Goal: Information Seeking & Learning: Learn about a topic

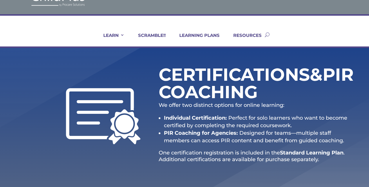
scroll to position [23, 0]
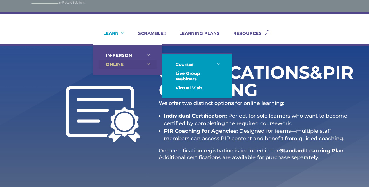
click at [129, 63] on link "ONLINE" at bounding box center [128, 64] width 58 height 9
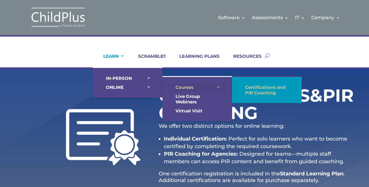
click at [218, 86] on link "Courses" at bounding box center [197, 87] width 58 height 9
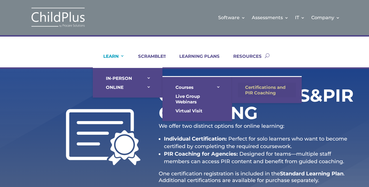
click at [245, 86] on link "Certifications and PIR Coaching" at bounding box center [267, 90] width 58 height 15
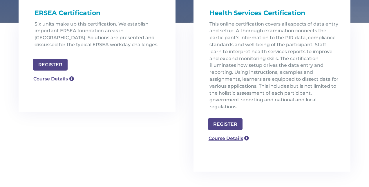
scroll to position [176, 0]
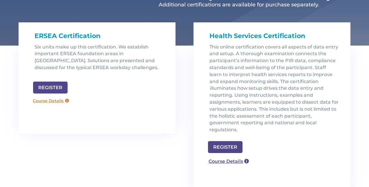
click at [60, 102] on link "Course Details" at bounding box center [51, 100] width 42 height 9
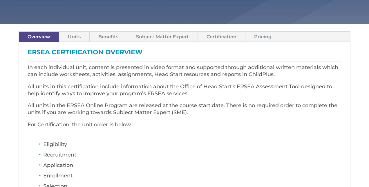
scroll to position [155, 0]
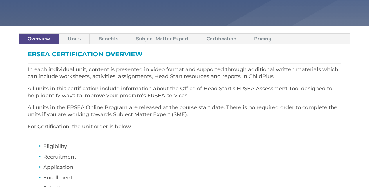
click at [168, 41] on link "Subject Matter Expert" at bounding box center [162, 39] width 70 height 10
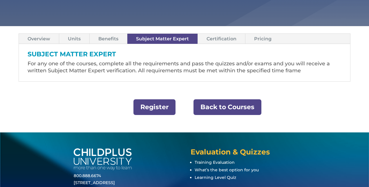
click at [111, 37] on link "Benefits" at bounding box center [108, 39] width 37 height 10
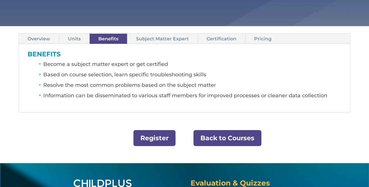
click at [78, 37] on link "Units" at bounding box center [74, 39] width 30 height 10
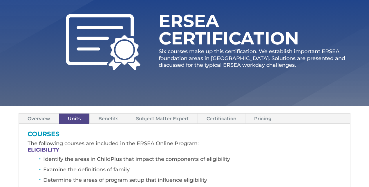
scroll to position [0, 0]
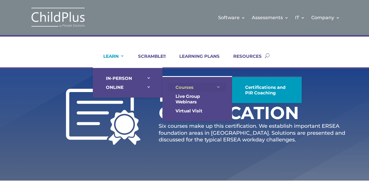
click at [180, 87] on link "Courses" at bounding box center [197, 87] width 58 height 9
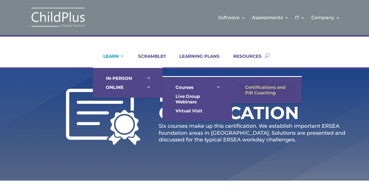
click at [263, 90] on link "Certifications and PIR Coaching" at bounding box center [267, 90] width 58 height 15
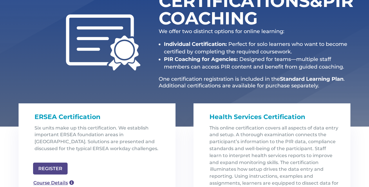
scroll to position [91, 0]
